Goal: Transaction & Acquisition: Purchase product/service

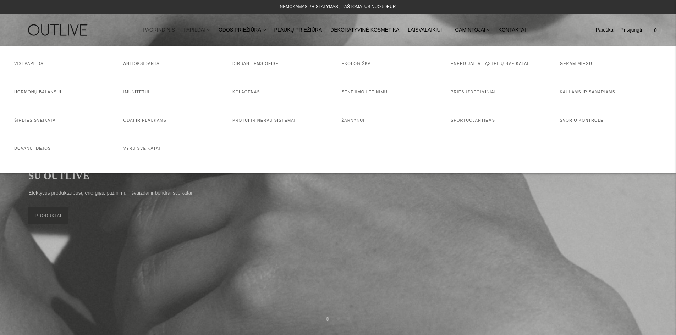
click at [204, 32] on link "PAPILDAI" at bounding box center [197, 30] width 27 height 16
click at [33, 65] on link "Visi papildai" at bounding box center [29, 63] width 31 height 4
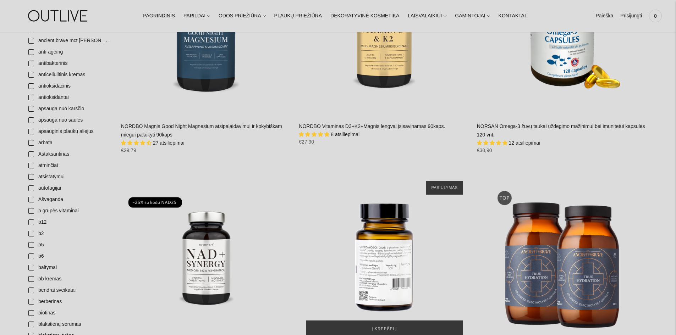
scroll to position [355, 0]
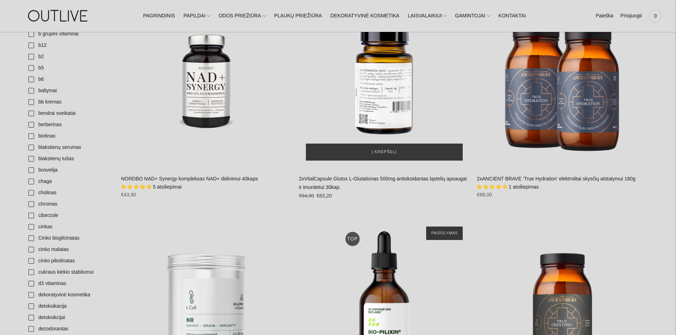
click at [379, 98] on div "2xVitalCapsule Glutox L-Glutationas 500mg antioksidantas ląstelių apsaugai ir i…" at bounding box center [384, 82] width 171 height 171
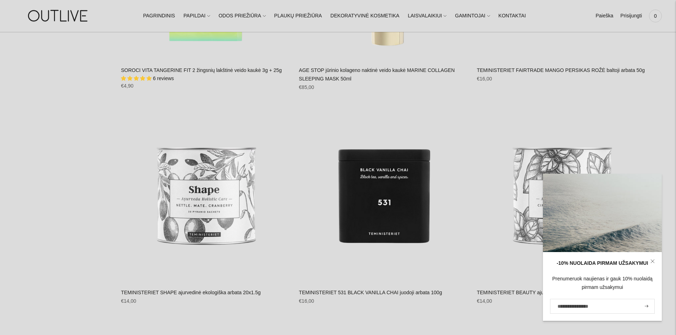
scroll to position [0, 0]
